Goal: Transaction & Acquisition: Book appointment/travel/reservation

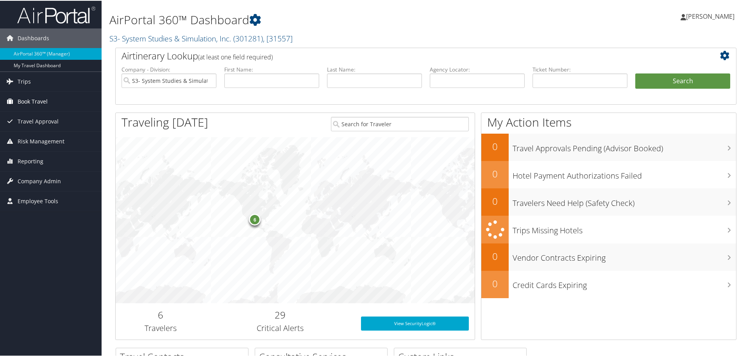
click at [50, 103] on link "Book Travel" at bounding box center [51, 101] width 102 height 20
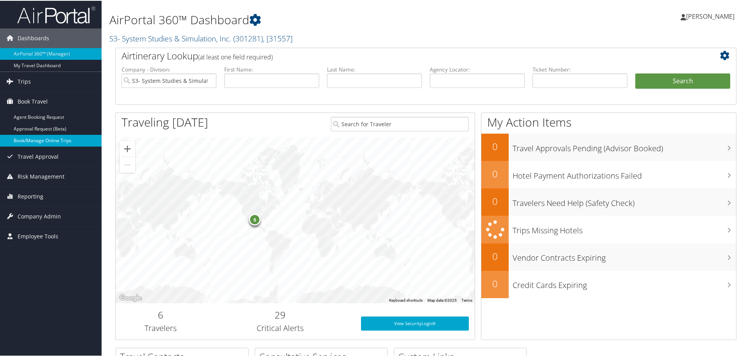
click at [48, 137] on link "Book/Manage Online Trips" at bounding box center [51, 140] width 102 height 12
